Goal: Transaction & Acquisition: Book appointment/travel/reservation

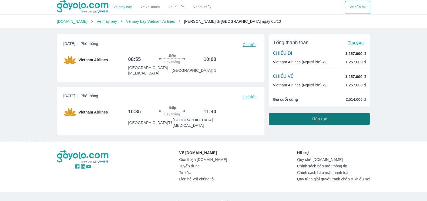
click at [324, 121] on span "Tiếp tục" at bounding box center [320, 118] width 16 height 5
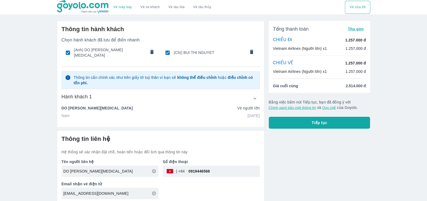
drag, startPoint x: 109, startPoint y: 169, endPoint x: 54, endPoint y: 171, distance: 54.9
click at [54, 171] on div "Thông tin hành khách Chọn hành khách đã lưu để điền nhanh (Anh) DO QUANG [MEDIC…" at bounding box center [159, 109] width 212 height 187
type input "[PERSON_NAME]"
drag, startPoint x: 220, startPoint y: 167, endPoint x: 193, endPoint y: 168, distance: 27.3
click at [193, 168] on input "0919446568" at bounding box center [222, 170] width 75 height 13
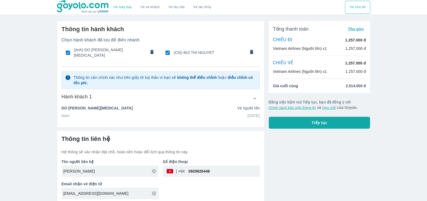
type input "0929826448"
click at [307, 168] on div "Tổng thanh toán Thu gọn CHIỀU ĐI 1.257.000 đ Vietnam Airlines (Người lớn) x1 1.…" at bounding box center [318, 109] width 106 height 187
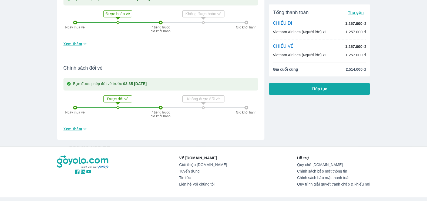
scroll to position [467, 0]
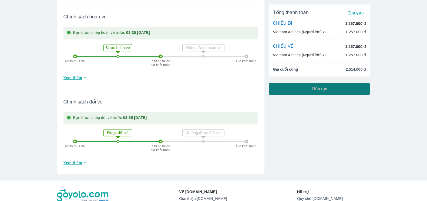
click at [330, 91] on button "Tiếp tục" at bounding box center [320, 89] width 102 height 12
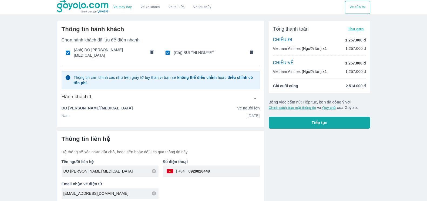
drag, startPoint x: 104, startPoint y: 167, endPoint x: 38, endPoint y: 173, distance: 67.1
click at [38, 173] on div "Vé máy bay Vé xe khách Vé tàu lửa Vé tàu thủy Vé của tôi Thông tin hành khách C…" at bounding box center [213, 101] width 427 height 203
type input "[PERSON_NAME]"
drag, startPoint x: 292, startPoint y: 172, endPoint x: 303, endPoint y: 163, distance: 14.2
click at [292, 172] on div "Tổng thanh toán Thu gọn CHIỀU ĐI 1.257.000 đ Vietnam Airlines (Người lớn) x1 1.…" at bounding box center [318, 109] width 106 height 187
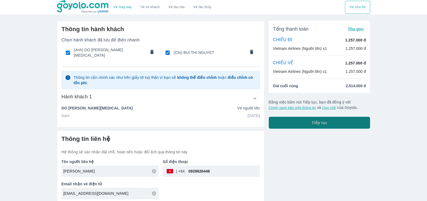
click at [322, 121] on span "Tiếp tục" at bounding box center [320, 122] width 16 height 5
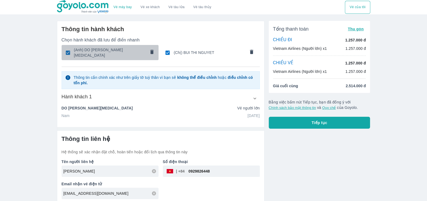
click at [120, 52] on span "(Anh) DO [PERSON_NAME][MEDICAL_DATA]" at bounding box center [110, 52] width 72 height 11
checkbox input "false"
type input "BUI"
type input "THI NGUYET"
type input "[DATE]"
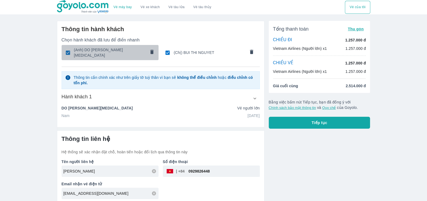
radio input "false"
radio input "true"
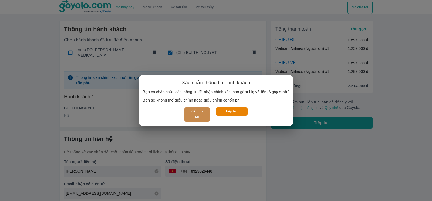
click at [199, 112] on button "Kiểm tra lại" at bounding box center [197, 114] width 25 height 14
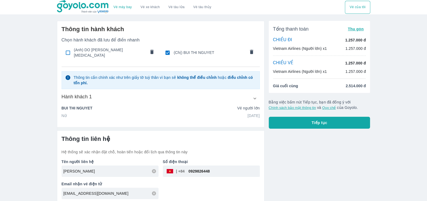
click at [150, 49] on icon "comments" at bounding box center [152, 52] width 6 height 6
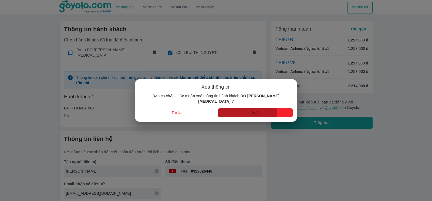
click at [247, 113] on button "Xoá" at bounding box center [255, 112] width 75 height 9
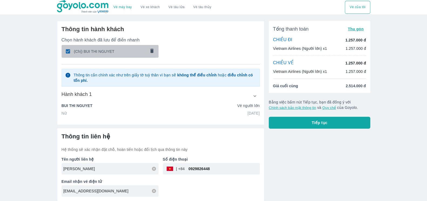
click at [118, 51] on span "(Chị) BUI THI NGUYET" at bounding box center [110, 51] width 72 height 5
checkbox input "false"
radio input "false"
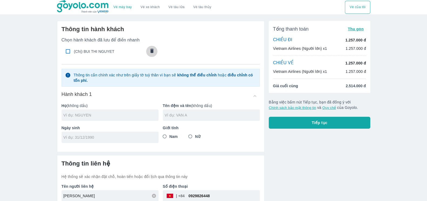
click at [149, 50] on icon "comments" at bounding box center [152, 51] width 6 height 6
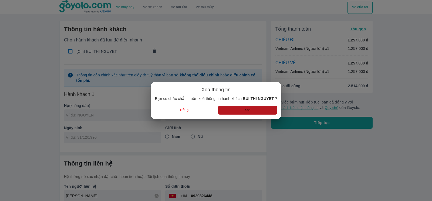
click at [253, 110] on button "Xoá" at bounding box center [247, 109] width 59 height 9
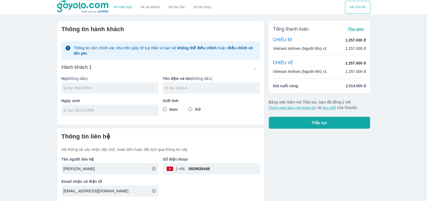
click at [87, 89] on input "text" at bounding box center [111, 87] width 95 height 5
type input "NGUYEN"
click at [198, 90] on input "text" at bounding box center [212, 87] width 95 height 5
type input "THI THU HONG"
click at [190, 111] on input "Nữ" at bounding box center [191, 109] width 10 height 10
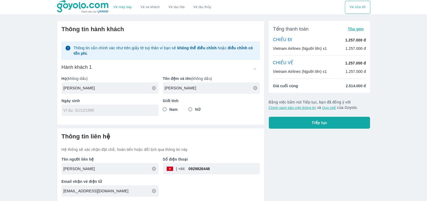
radio input "true"
click at [115, 112] on input "tel" at bounding box center [109, 109] width 90 height 5
type input "26/12/1991"
click at [345, 159] on div "Tổng thanh toán Thu gọn CHIỀU ĐI 1.257.000 đ Vietnam Airlines (Người lớn) x1 1.…" at bounding box center [318, 108] width 106 height 184
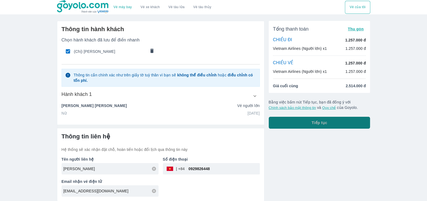
click at [317, 124] on span "Tiếp tục" at bounding box center [320, 122] width 16 height 5
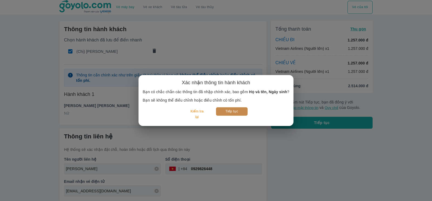
click at [231, 113] on button "Tiếp tục" at bounding box center [232, 111] width 32 height 8
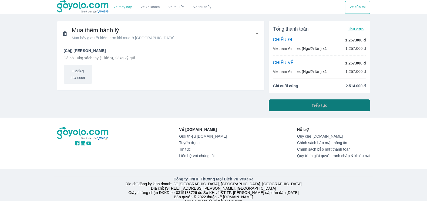
click at [321, 103] on span "Tiếp tục" at bounding box center [320, 104] width 16 height 5
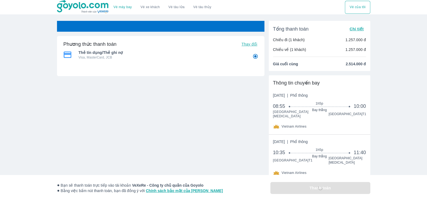
scroll to position [34, 0]
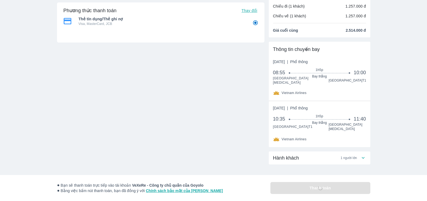
radio input "false"
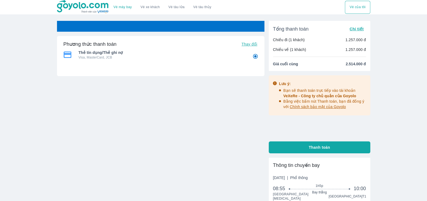
radio input "false"
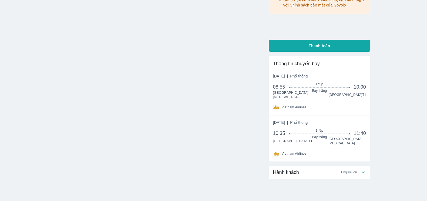
scroll to position [118, 0]
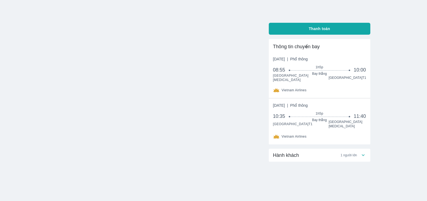
click at [352, 153] on span "1 người lớn" at bounding box center [349, 155] width 16 height 4
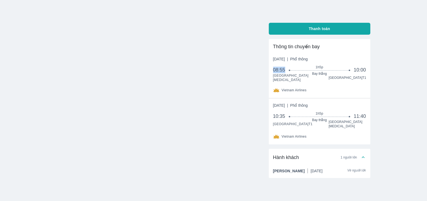
drag, startPoint x: 273, startPoint y: 69, endPoint x: 285, endPoint y: 70, distance: 12.2
click at [285, 70] on span "08:55" at bounding box center [281, 69] width 17 height 6
copy span "08:55"
click at [281, 69] on span "08:55" at bounding box center [281, 69] width 17 height 6
drag, startPoint x: 274, startPoint y: 69, endPoint x: 285, endPoint y: 71, distance: 10.7
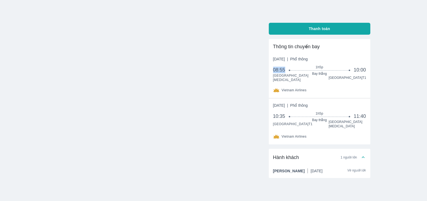
click at [285, 71] on span "08:55" at bounding box center [281, 69] width 17 height 6
copy span "08:55"
drag, startPoint x: 356, startPoint y: 68, endPoint x: 368, endPoint y: 68, distance: 11.9
click at [368, 68] on div "Thông tin chuyến bay Chủ nhật, 5 Thg 10 2025 | Phổ thông 08:55 1h5p Bay thẳng 1…" at bounding box center [320, 68] width 102 height 59
drag, startPoint x: 355, startPoint y: 69, endPoint x: 367, endPoint y: 69, distance: 11.6
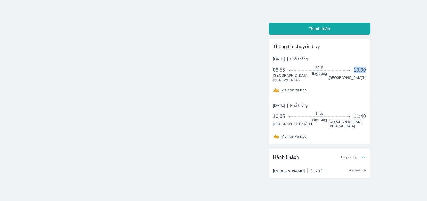
click at [367, 69] on div "Thông tin chuyến bay Chủ nhật, 5 Thg 10 2025 | Phổ thông 08:55 1h5p Bay thẳng 1…" at bounding box center [320, 68] width 102 height 59
copy span "10:00"
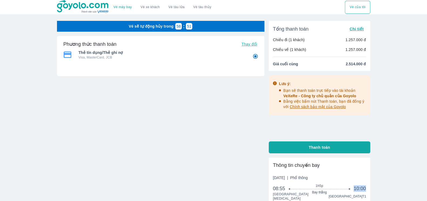
scroll to position [101, 0]
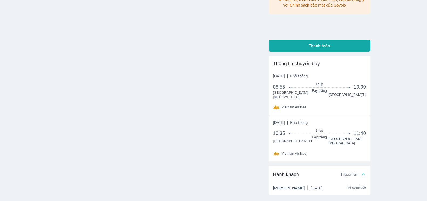
click at [288, 124] on span "Thứ 2, 6 Thg 10 2025 | Phổ thông" at bounding box center [290, 121] width 35 height 5
click at [308, 122] on span "Phổ thông" at bounding box center [299, 122] width 18 height 4
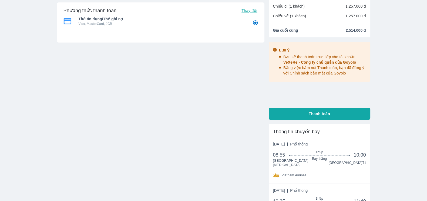
scroll to position [0, 0]
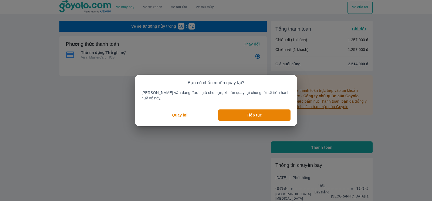
click at [191, 112] on button "Quay lại" at bounding box center [180, 114] width 77 height 11
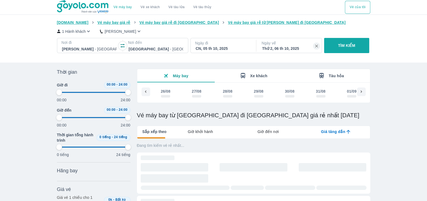
scroll to position [0, 1156]
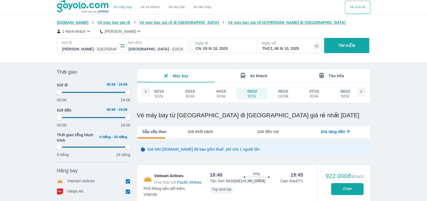
type input "97.9166666666667"
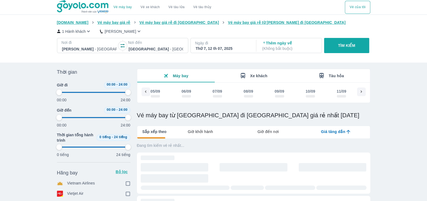
type input "97.9166666666667"
checkbox input "false"
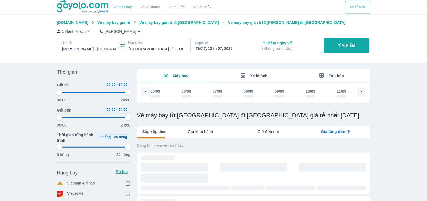
scroll to position [0, 321]
type input "97.9166666666667"
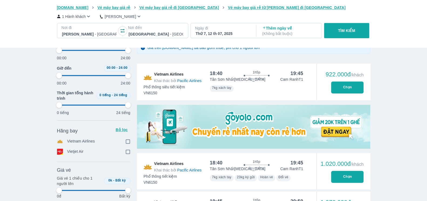
scroll to position [135, 0]
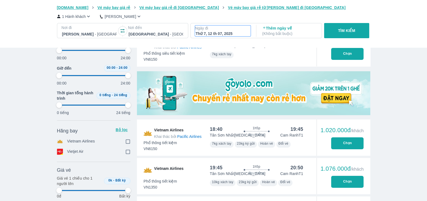
click at [230, 31] on p "Ngày đi" at bounding box center [223, 27] width 56 height 5
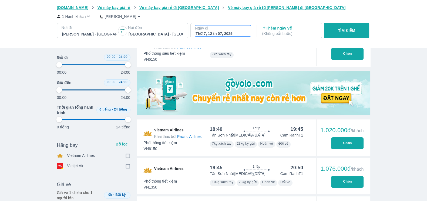
scroll to position [31, 0]
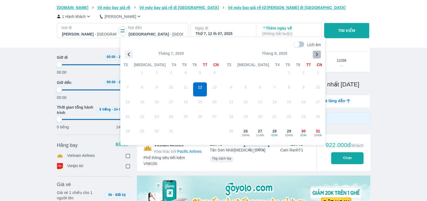
click at [316, 54] on icon "button" at bounding box center [317, 54] width 8 height 8
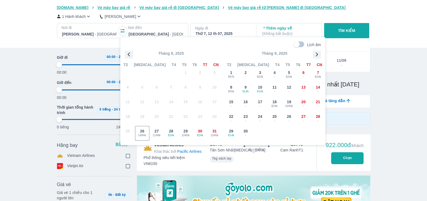
click at [316, 54] on icon "button" at bounding box center [317, 54] width 8 height 8
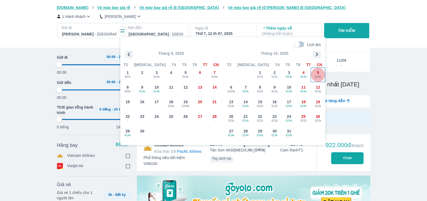
click at [320, 75] on span "922k" at bounding box center [318, 77] width 14 height 4
type input "97.9166666666667"
checkbox input "false"
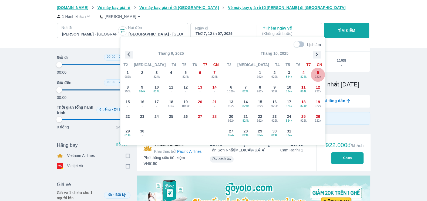
checkbox input "false"
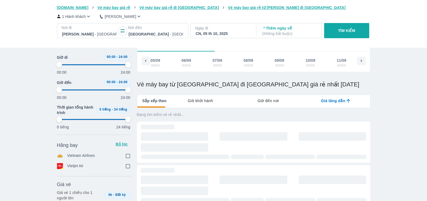
scroll to position [0, 1067]
type input "97.9166666666667"
checkbox input "true"
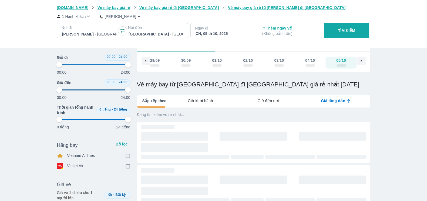
checkbox input "true"
type input "97.9166666666667"
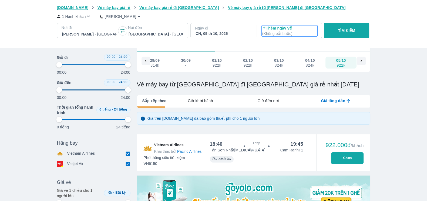
click at [295, 34] on p "( Không bắt buộc )" at bounding box center [289, 33] width 55 height 5
type input "97.9166666666667"
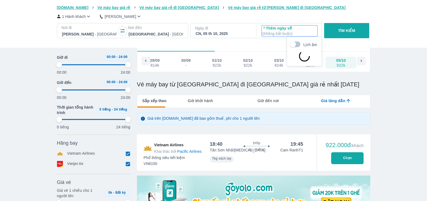
type input "97.9166666666667"
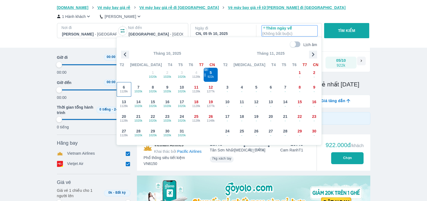
type input "97.9166666666667"
drag, startPoint x: 128, startPoint y: 92, endPoint x: 295, endPoint y: 42, distance: 174.6
click at [128, 92] on span "1128k" at bounding box center [124, 91] width 14 height 4
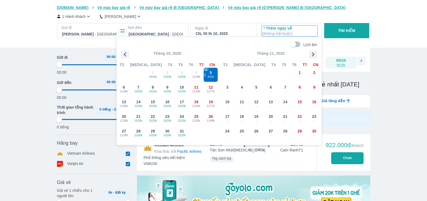
type input "97.9166666666667"
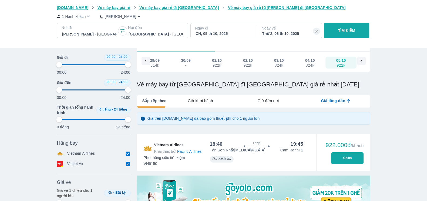
type input "97.9166666666667"
click at [356, 29] on button "TÌM KIẾM" at bounding box center [346, 30] width 45 height 15
type input "97.9166666666667"
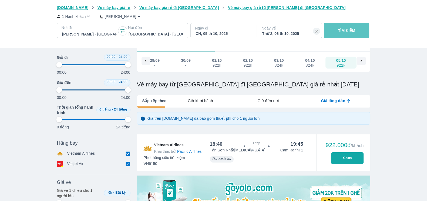
type input "97.9166666666667"
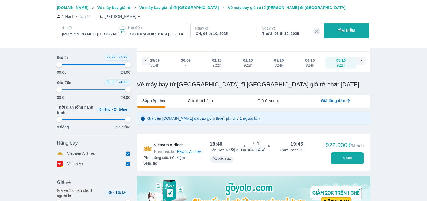
type input "97.9166666666667"
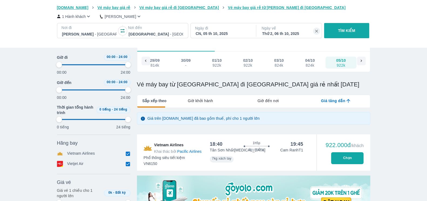
type input "97.9166666666667"
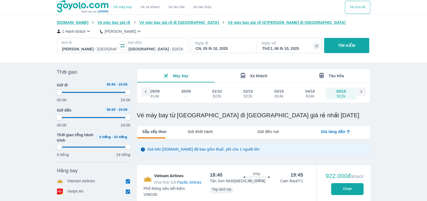
type input "97.9166666666667"
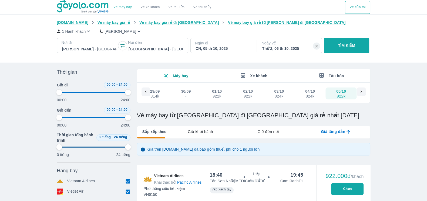
type input "97.9166666666667"
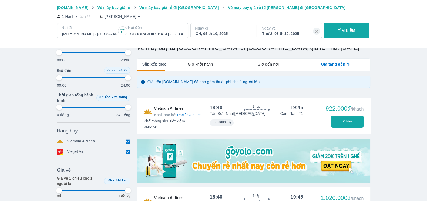
scroll to position [101, 0]
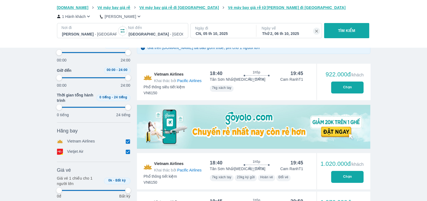
type input "97.9166666666667"
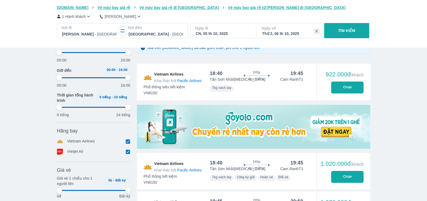
type input "97.9166666666667"
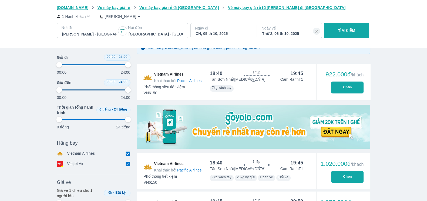
type input "97.9166666666667"
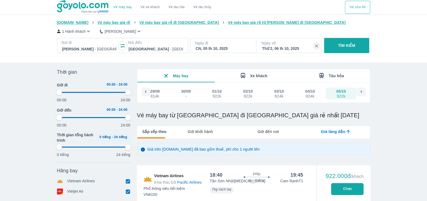
type input "97.9166666666667"
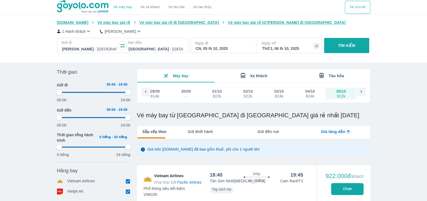
type input "97.9166666666667"
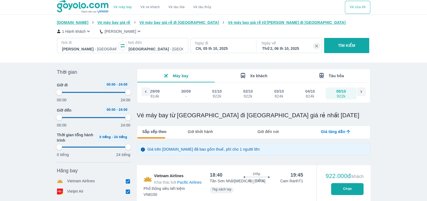
type input "97.9166666666667"
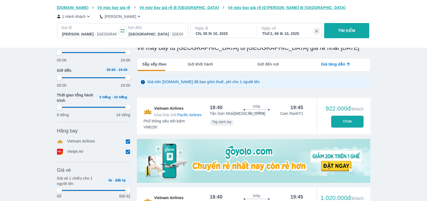
scroll to position [135, 0]
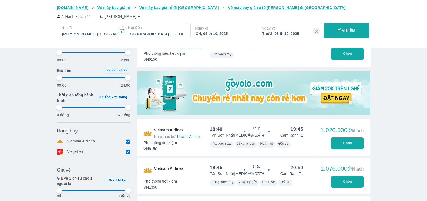
type input "97.9166666666667"
click at [127, 151] on input "checkbox" at bounding box center [128, 151] width 5 height 5
checkbox input "false"
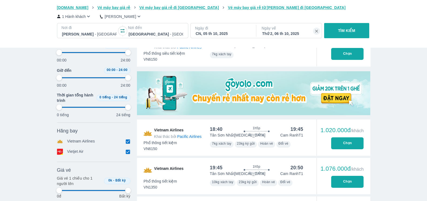
type input "97.9166666666667"
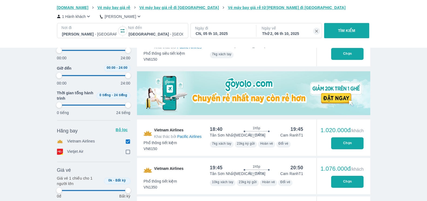
type input "97.9166666666667"
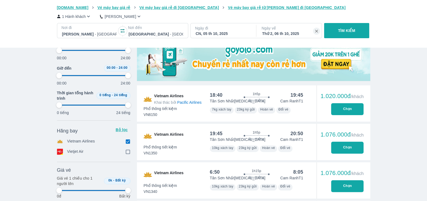
type input "97.9166666666667"
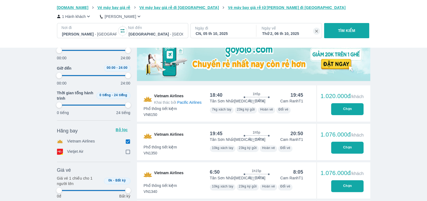
type input "97.9166666666667"
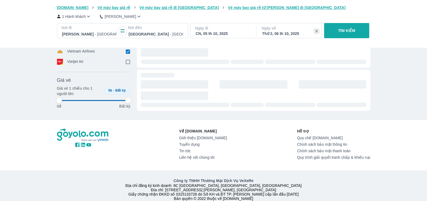
type input "97.9166666666667"
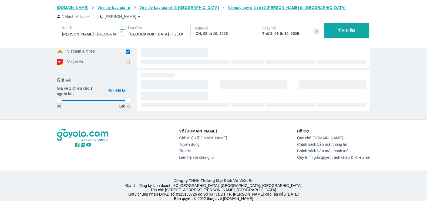
type input "97.9166666666667"
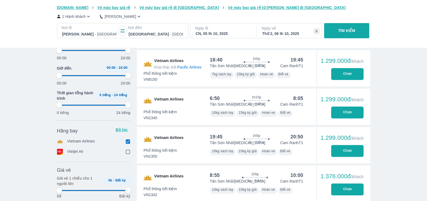
type input "97.9166666666667"
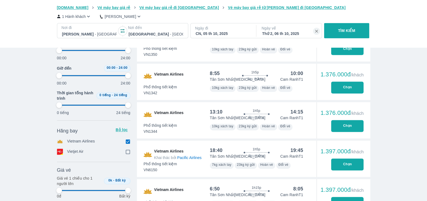
type input "97.9166666666667"
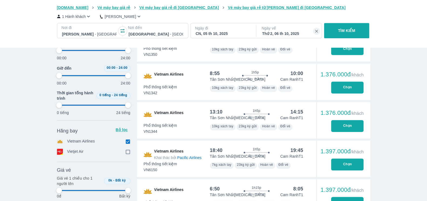
type input "97.9166666666667"
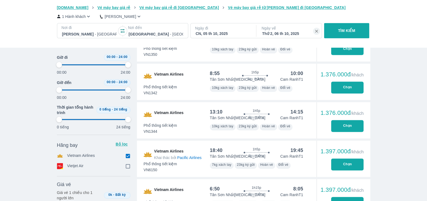
scroll to position [540, 0]
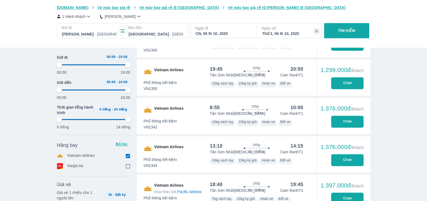
type input "97.9166666666667"
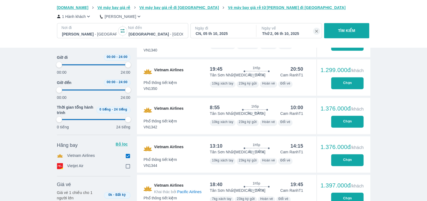
type input "97.9166666666667"
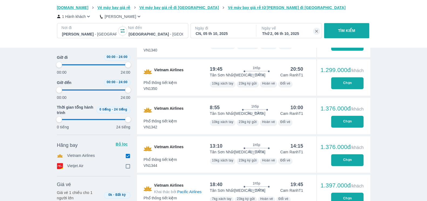
type input "97.9166666666667"
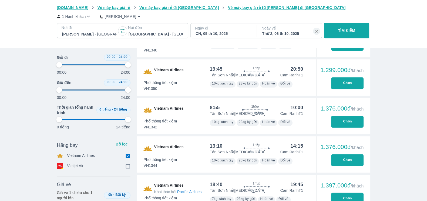
type input "97.9166666666667"
click at [348, 120] on button "Chọn" at bounding box center [347, 121] width 32 height 12
type input "97.9166666666667"
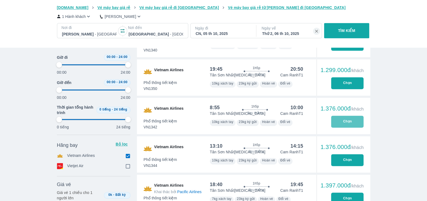
type input "97.9166666666667"
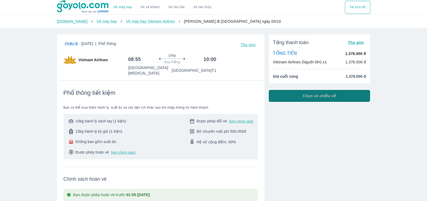
click at [320, 98] on span "Chọn vé chiều về" at bounding box center [320, 95] width 34 height 5
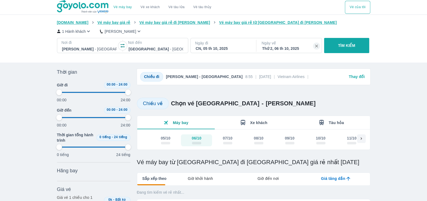
scroll to position [34, 0]
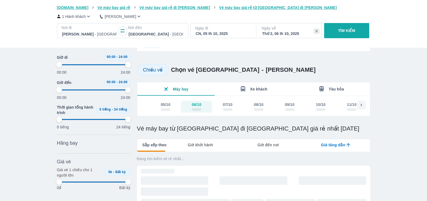
type input "97.9166666666667"
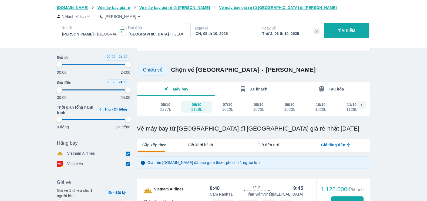
type input "97.9166666666667"
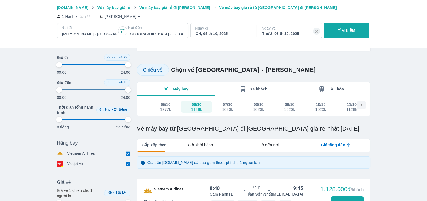
type input "97.9166666666667"
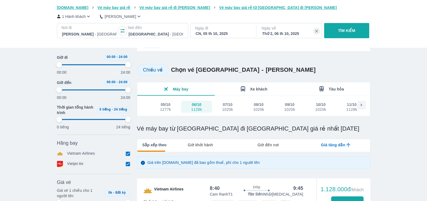
type input "97.9166666666667"
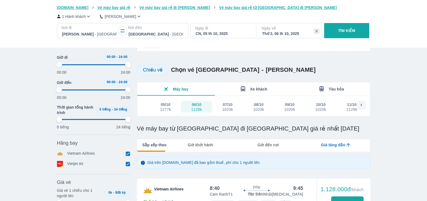
type input "97.9166666666667"
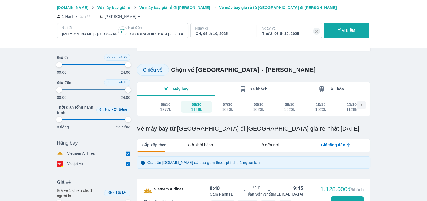
type input "97.9166666666667"
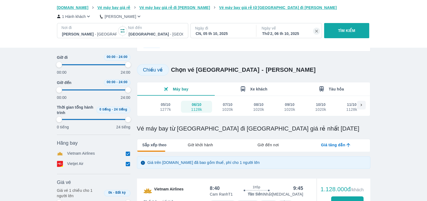
type input "97.9166666666667"
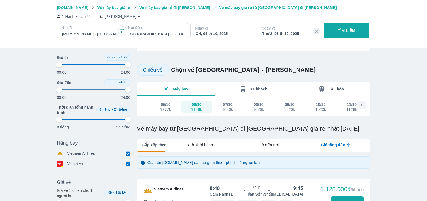
type input "97.9166666666667"
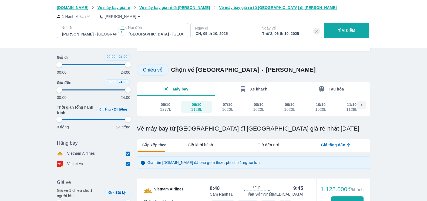
type input "97.9166666666667"
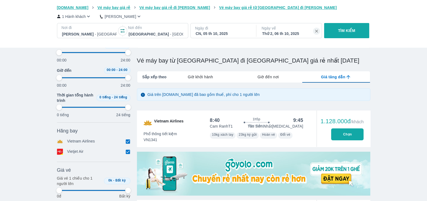
scroll to position [135, 0]
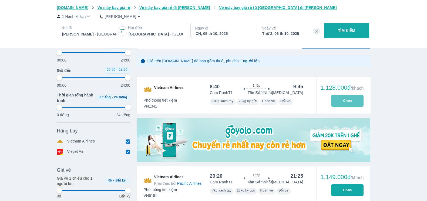
click at [347, 102] on button "Chọn" at bounding box center [347, 101] width 32 height 12
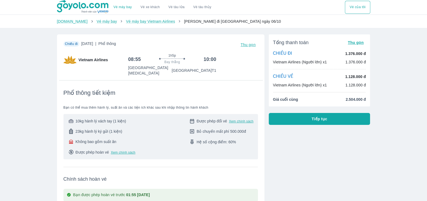
click at [243, 49] on div "Chiều đi Chủ nhật, 5 Thg 10 2025 | Phổ thông Thu gọn Vietnam Airlines 08:55 1h5…" at bounding box center [161, 58] width 195 height 35
click at [246, 47] on span "Thu gọn" at bounding box center [248, 44] width 15 height 4
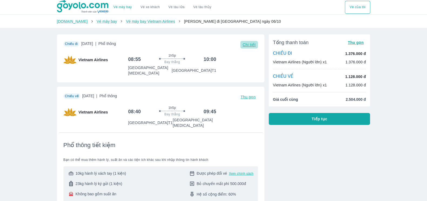
click at [246, 47] on span "Chi tiết" at bounding box center [249, 44] width 13 height 4
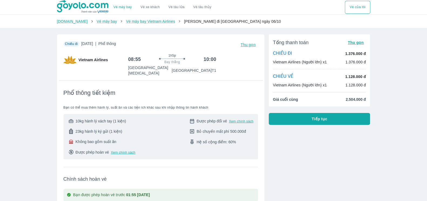
click at [68, 63] on img at bounding box center [70, 59] width 13 height 13
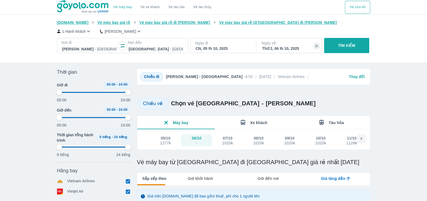
scroll to position [211, 0]
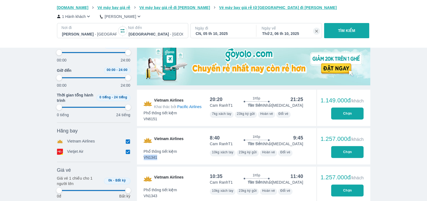
drag, startPoint x: 144, startPoint y: 156, endPoint x: 157, endPoint y: 157, distance: 12.7
click at [157, 157] on span "VN1341" at bounding box center [161, 156] width 34 height 5
copy span "VN1341"
drag, startPoint x: 207, startPoint y: 137, endPoint x: 221, endPoint y: 137, distance: 14.1
click at [221, 137] on div "8:40 1h5p Bay thẳng 9:45 Cam Ranh T1 Tân Sơn Nhất T3 Phổ thông tiết kiệm VN1341…" at bounding box center [257, 146] width 106 height 36
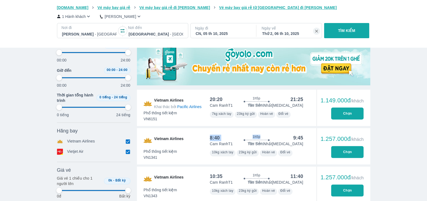
copy div "8:40 1h5p"
drag, startPoint x: 291, startPoint y: 136, endPoint x: 308, endPoint y: 136, distance: 17.6
click at [308, 136] on div "8:40 1h5p Bay thẳng 9:45 Cam Ranh T1 Tân Sơn Nhất T3 Phổ thông tiết kiệm VN1341…" at bounding box center [257, 146] width 106 height 36
click at [288, 136] on div "1h5p Bay thẳng" at bounding box center [256, 137] width 69 height 6
drag, startPoint x: 293, startPoint y: 136, endPoint x: 304, endPoint y: 137, distance: 10.9
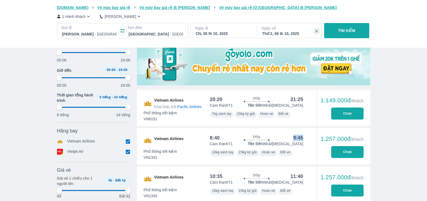
click at [304, 137] on div "8:40 1h5p Bay thẳng 9:45 Cam Ranh T1 Tân Sơn Nhất T3 Phổ thông tiết kiệm VN1341…" at bounding box center [257, 146] width 106 height 36
copy div "9:45"
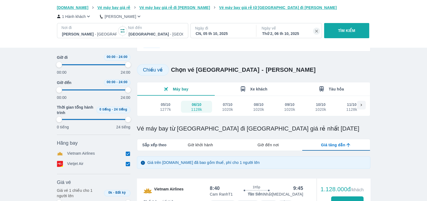
scroll to position [0, 0]
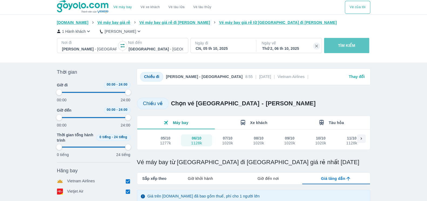
click at [349, 46] on p "TÌM KIẾM" at bounding box center [346, 45] width 17 height 5
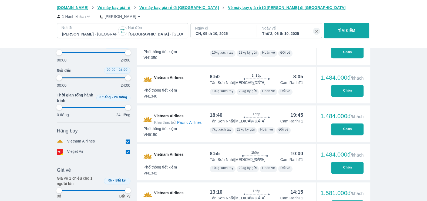
scroll to position [946, 0]
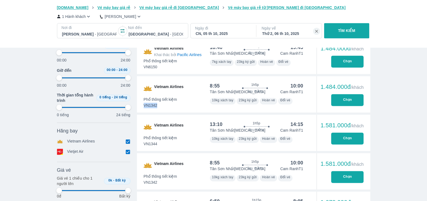
drag, startPoint x: 144, startPoint y: 104, endPoint x: 159, endPoint y: 106, distance: 15.6
click at [159, 106] on span "VN1342" at bounding box center [161, 104] width 34 height 5
copy span "VN1342"
click at [353, 101] on button "Chọn" at bounding box center [347, 100] width 32 height 12
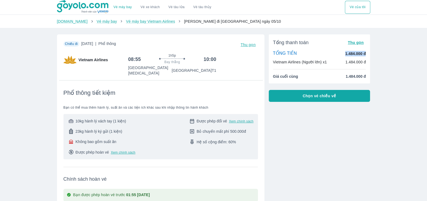
drag, startPoint x: 345, startPoint y: 53, endPoint x: 368, endPoint y: 55, distance: 22.2
click at [368, 55] on div "Tổng thanh toán Thu gọn TỔNG TIỀN 1.484.000 đ Vietnam Airlines (Người lớn) x1 1…" at bounding box center [320, 58] width 102 height 49
copy p "1.484.000 đ"
click at [351, 55] on p "1.484.000 đ" at bounding box center [355, 53] width 21 height 5
drag, startPoint x: 345, startPoint y: 54, endPoint x: 369, endPoint y: 54, distance: 24.6
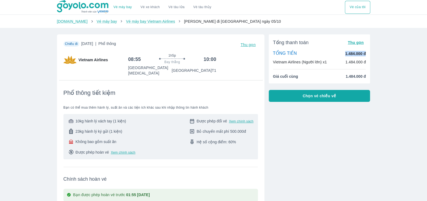
click at [369, 54] on div "Tổng thanh toán Thu gọn TỔNG TIỀN 1.484.000 đ Vietnam Airlines (Người lớn) x1 1…" at bounding box center [320, 58] width 102 height 49
copy p "1.484.000 đ"
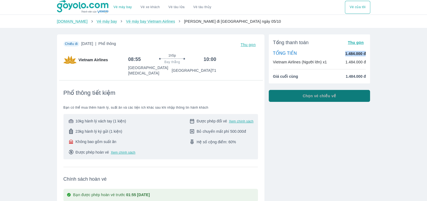
click at [322, 95] on span "Chọn vé chiều về" at bounding box center [320, 95] width 34 height 5
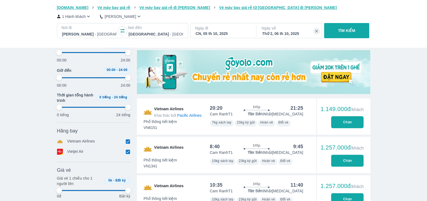
scroll to position [169, 0]
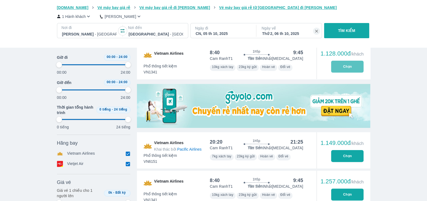
click at [346, 69] on button "Chọn" at bounding box center [347, 67] width 32 height 12
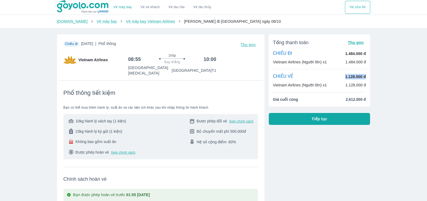
drag, startPoint x: 345, startPoint y: 77, endPoint x: 372, endPoint y: 78, distance: 26.8
copy p "1.128.000 đ"
drag, startPoint x: 346, startPoint y: 100, endPoint x: 368, endPoint y: 102, distance: 22.5
click at [368, 102] on div "Tổng thanh toán Thu gọn CHIỀU ĐI 1.484.000 đ Vietnam Airlines (Người lớn) x1 1.…" at bounding box center [320, 70] width 102 height 72
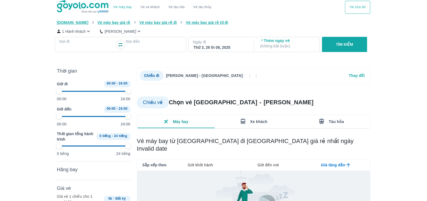
type input "97.9166666666667"
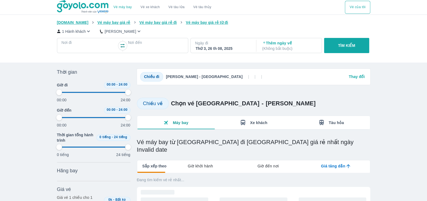
type input "97.9166666666667"
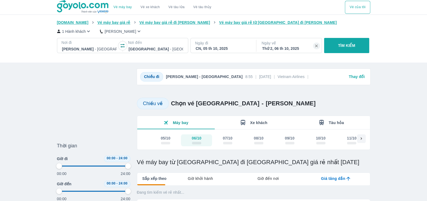
scroll to position [101, 0]
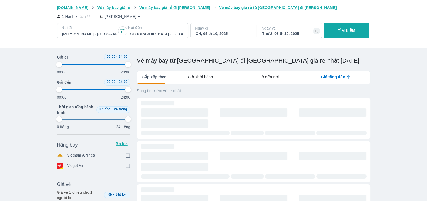
type input "97.9166666666667"
checkbox input "true"
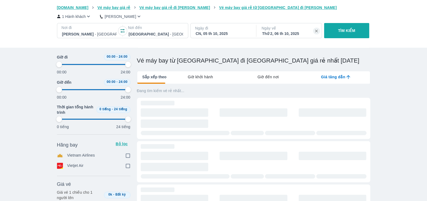
type input "97.9166666666667"
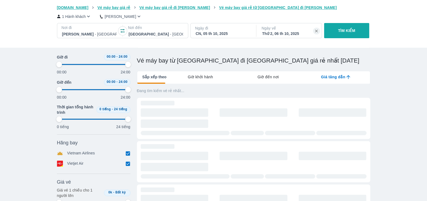
type input "97.9166666666667"
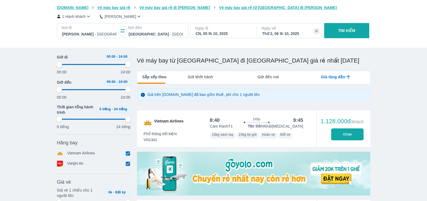
type input "97.9166666666667"
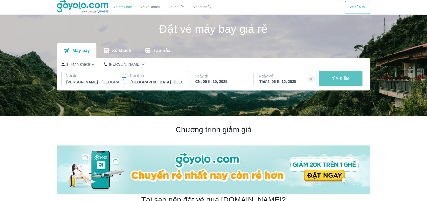
click at [354, 79] on button "TÌM KIẾM" at bounding box center [341, 78] width 44 height 15
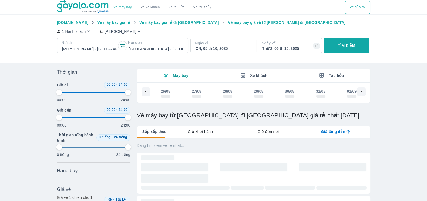
scroll to position [0, 1156]
type input "97.9166666666667"
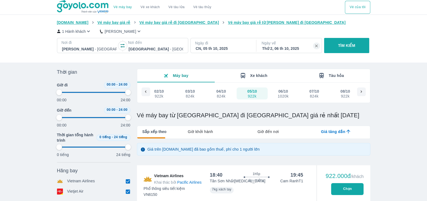
type input "97.9166666666667"
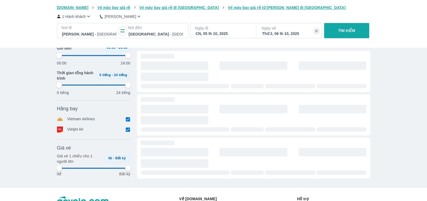
scroll to position [67, 0]
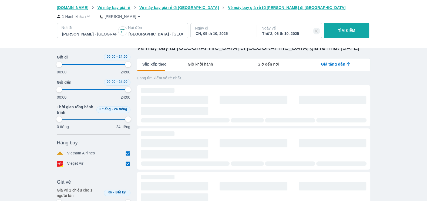
type input "97.9166666666667"
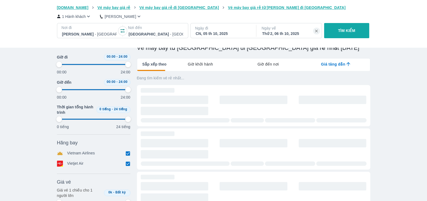
type input "97.9166666666667"
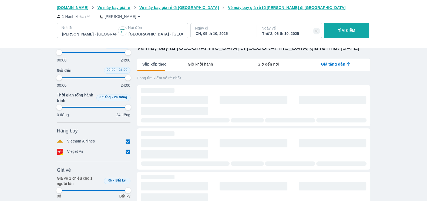
type input "97.9166666666667"
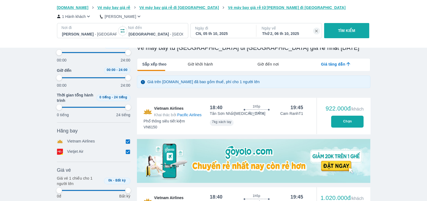
scroll to position [101, 0]
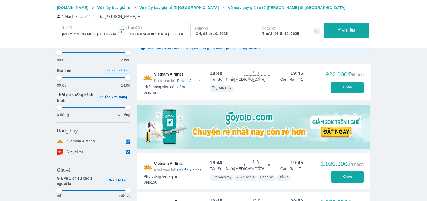
type input "97.9166666666667"
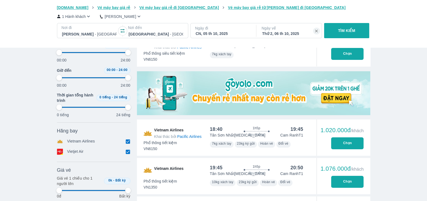
type input "97.9166666666667"
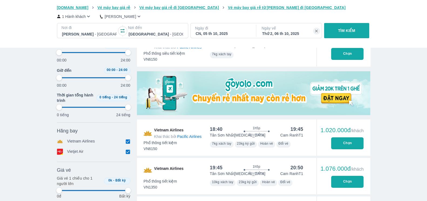
type input "97.9166666666667"
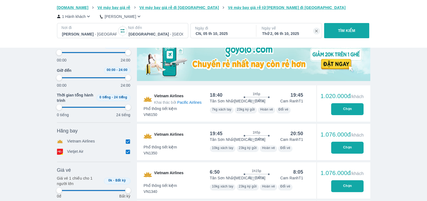
type input "97.9166666666667"
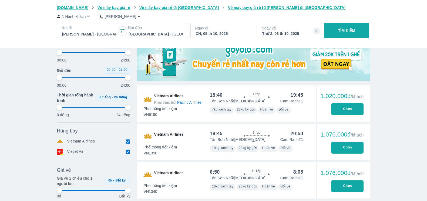
type input "97.9166666666667"
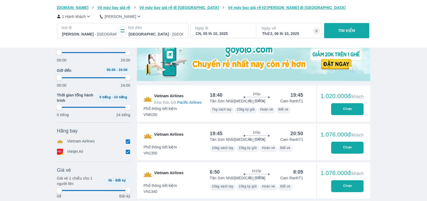
type input "97.9166666666667"
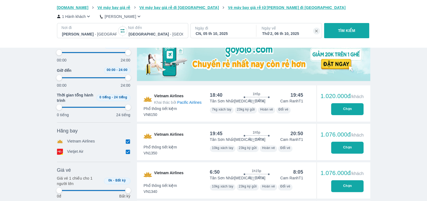
type input "97.9166666666667"
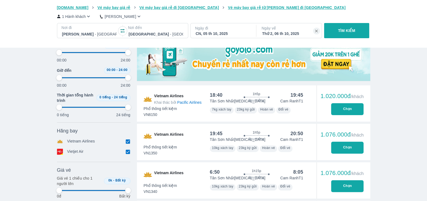
type input "97.9166666666667"
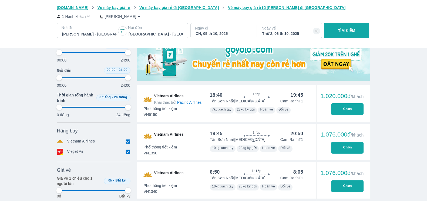
type input "97.9166666666667"
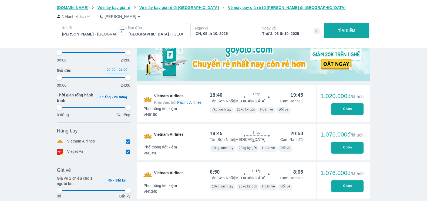
type input "97.9166666666667"
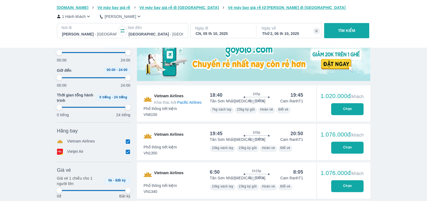
type input "97.9166666666667"
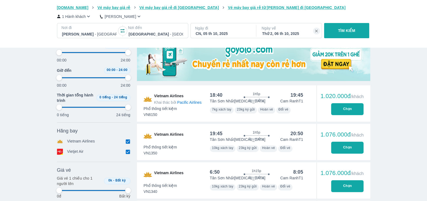
type input "97.9166666666667"
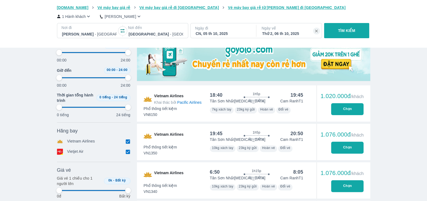
type input "97.9166666666667"
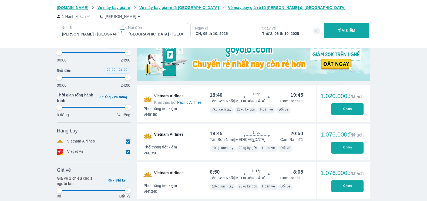
type input "97.9166666666667"
click at [142, 33] on div at bounding box center [156, 34] width 55 height 6
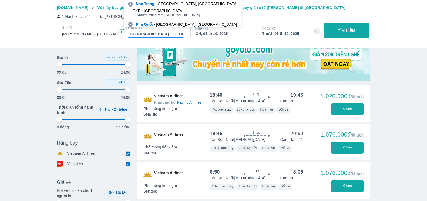
scroll to position [31, 0]
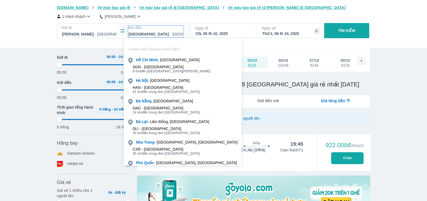
type input "97.9166666666667"
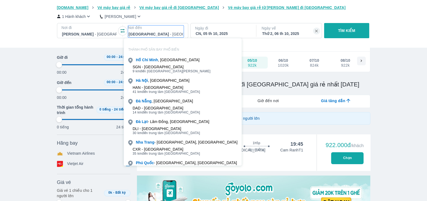
type input "97.9166666666667"
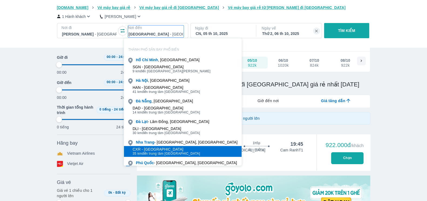
type input "97.9166666666667"
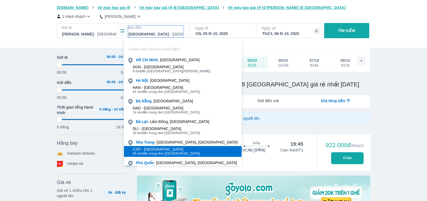
type input "97.9166666666667"
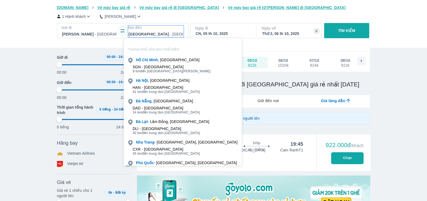
click at [148, 30] on div "[GEOGRAPHIC_DATA] - [GEOGRAPHIC_DATA]" at bounding box center [156, 34] width 56 height 8
type input "97.9166666666667"
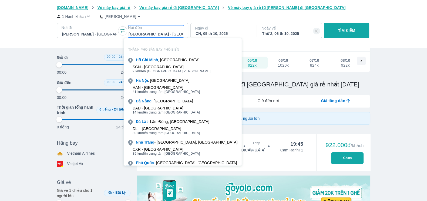
type input "97.9166666666667"
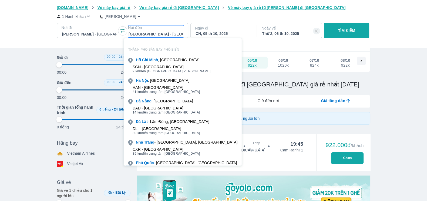
click at [0, 42] on div "[DOMAIN_NAME] Vé máy bay giá rẻ Vé máy bay giá rẻ đi [GEOGRAPHIC_DATA] Vé máy b…" at bounding box center [213, 23] width 427 height 47
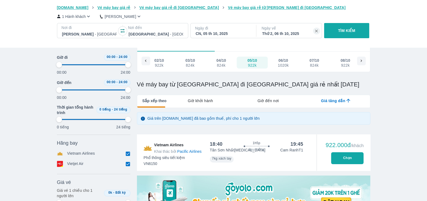
type input "97.9166666666667"
click at [175, 34] on div at bounding box center [156, 34] width 55 height 6
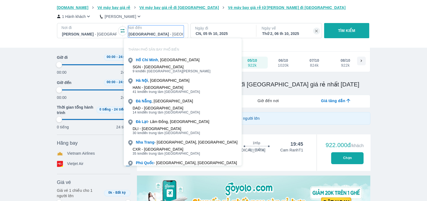
type input "97.9166666666667"
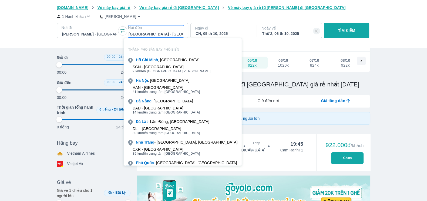
type input "97.9166666666667"
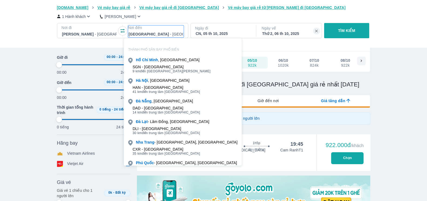
type input "97.9166666666667"
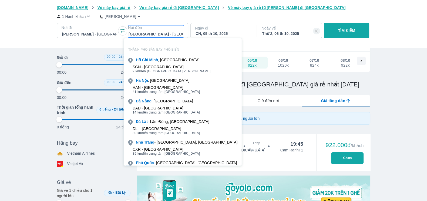
click at [181, 31] on div at bounding box center [156, 34] width 55 height 6
click at [145, 32] on div at bounding box center [156, 34] width 55 height 6
click at [132, 33] on div at bounding box center [156, 34] width 55 height 6
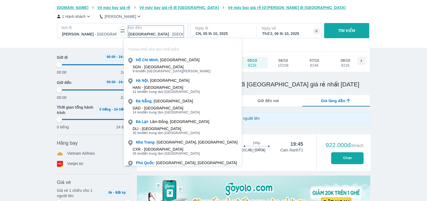
click at [139, 28] on p "Nơi đến" at bounding box center [156, 27] width 56 height 5
type input "F"
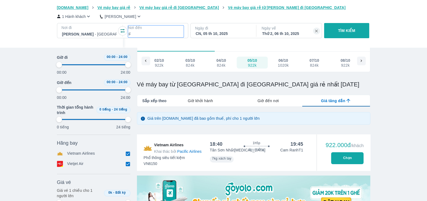
type input "97.9166666666667"
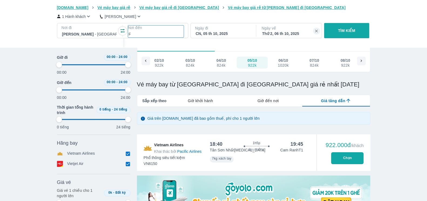
type input "97.9166666666667"
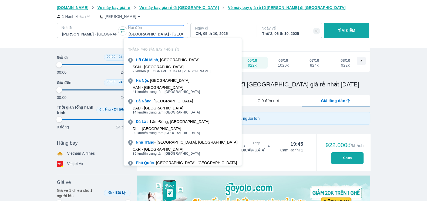
type input "Đ"
type input "97.9166666666667"
type input "ĐA"
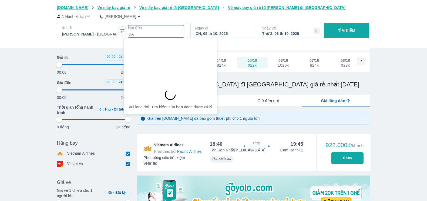
type input "97.9166666666667"
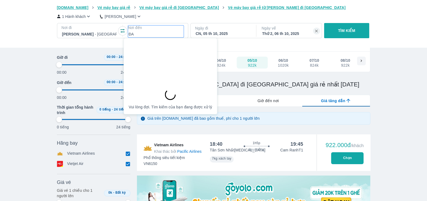
type input "97.9166666666667"
type input "ĐA"
type input "97.9166666666667"
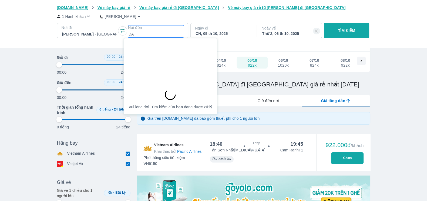
type input "ĐA N"
type input "97.9166666666667"
type input "ĐA NAN"
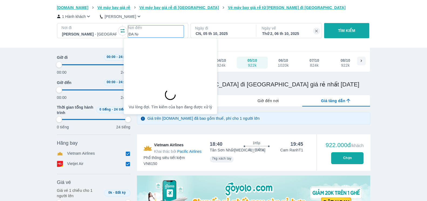
type input "97.9166666666667"
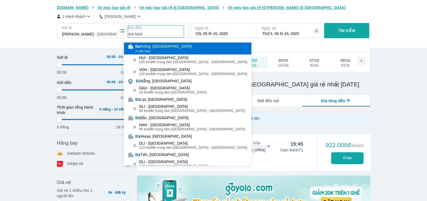
type input "97.9166666666667"
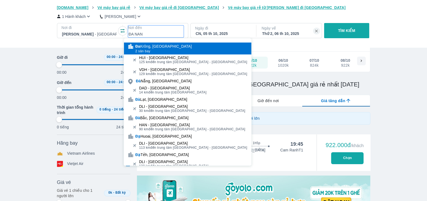
type input "97.9166666666667"
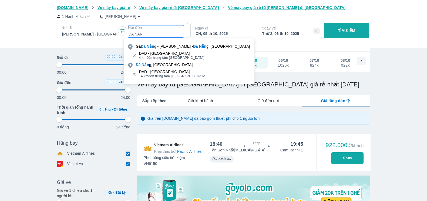
type input "ĐA NAN"
click at [174, 58] on span "4 km đến trung tâm [GEOGRAPHIC_DATA]" at bounding box center [172, 57] width 66 height 4
type input "97.9166666666667"
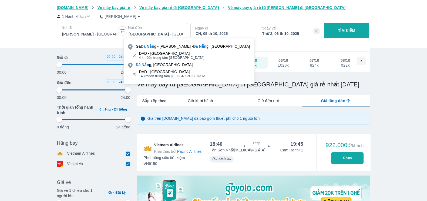
type input "97.9166666666667"
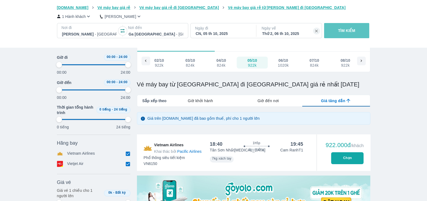
click at [349, 32] on p "TÌM KIẾM" at bounding box center [346, 30] width 17 height 5
type input "97.9166666666667"
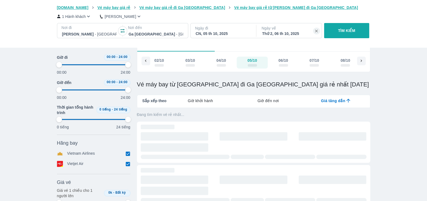
type input "97.9166666666667"
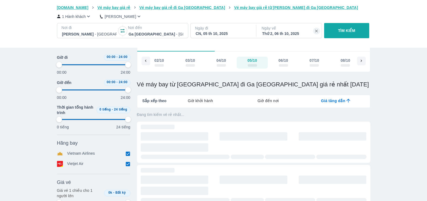
type input "97.9166666666667"
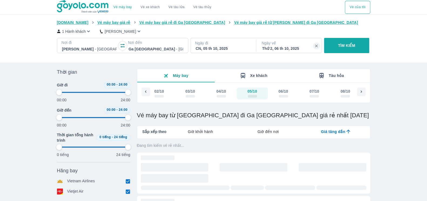
type input "97.9166666666667"
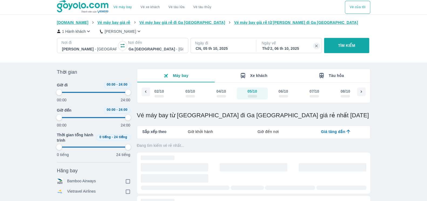
type input "97.9166666666667"
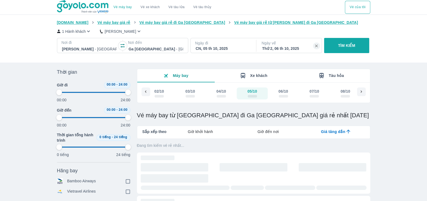
type input "97.9166666666667"
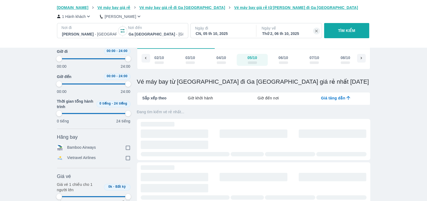
scroll to position [67, 0]
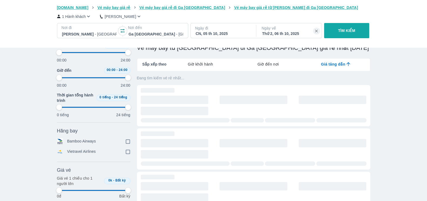
type input "97.9166666666667"
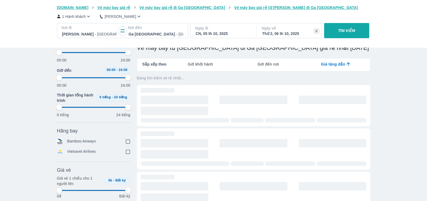
type input "97.9166666666667"
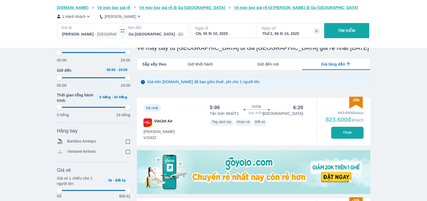
type input "97.9166666666667"
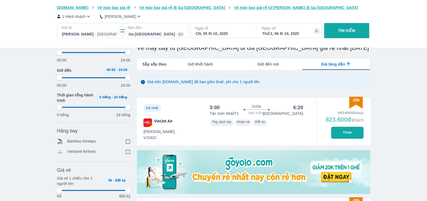
type input "97.9166666666667"
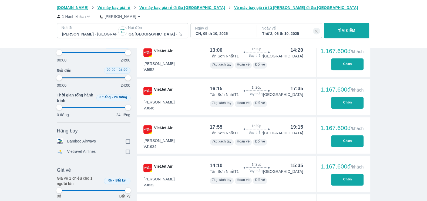
type input "97.9166666666667"
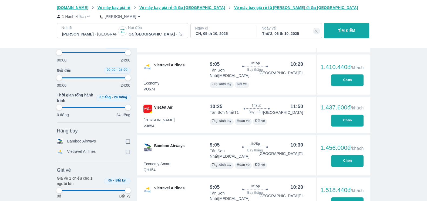
type input "97.9166666666667"
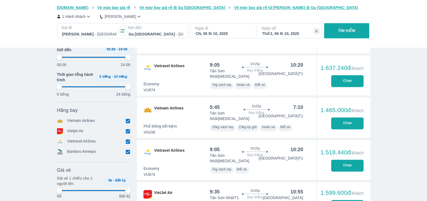
scroll to position [980, 0]
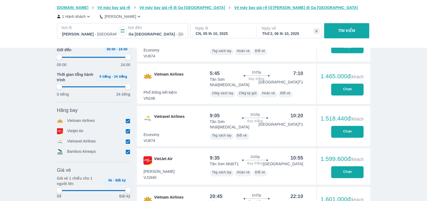
click at [127, 129] on input "checkbox" at bounding box center [128, 130] width 5 height 5
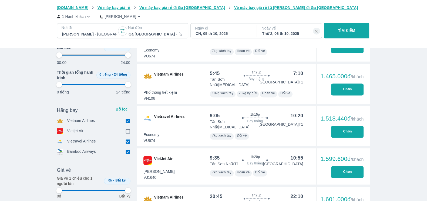
click at [126, 142] on input "checkbox" at bounding box center [128, 141] width 5 height 5
click at [128, 151] on div "Vé máy bay Vé xe khách Vé tàu lửa Vé tàu thủy Vé của tôi [DOMAIN_NAME] Vé máy b…" at bounding box center [213, 11] width 427 height 1982
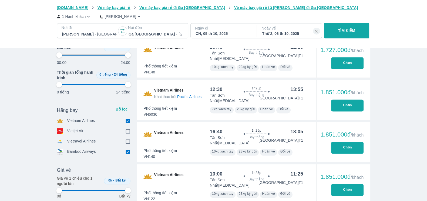
click at [129, 152] on input "checkbox" at bounding box center [128, 151] width 5 height 5
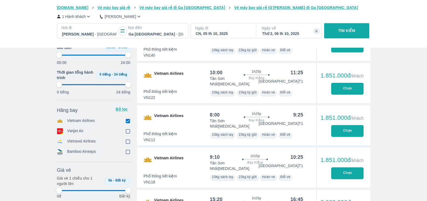
scroll to position [1003, 0]
